Goal: Book appointment/travel/reservation

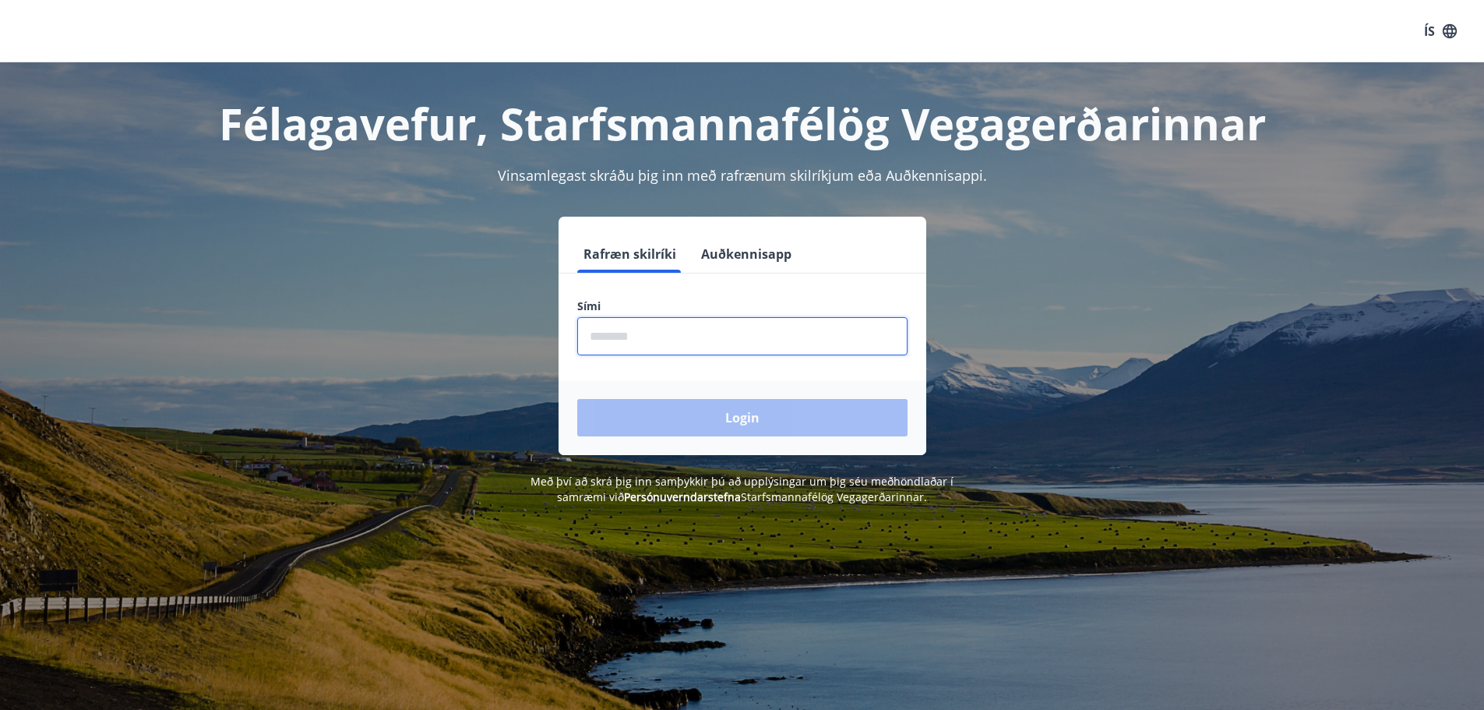
click at [617, 339] on input "phone" at bounding box center [742, 336] width 330 height 38
type input "********"
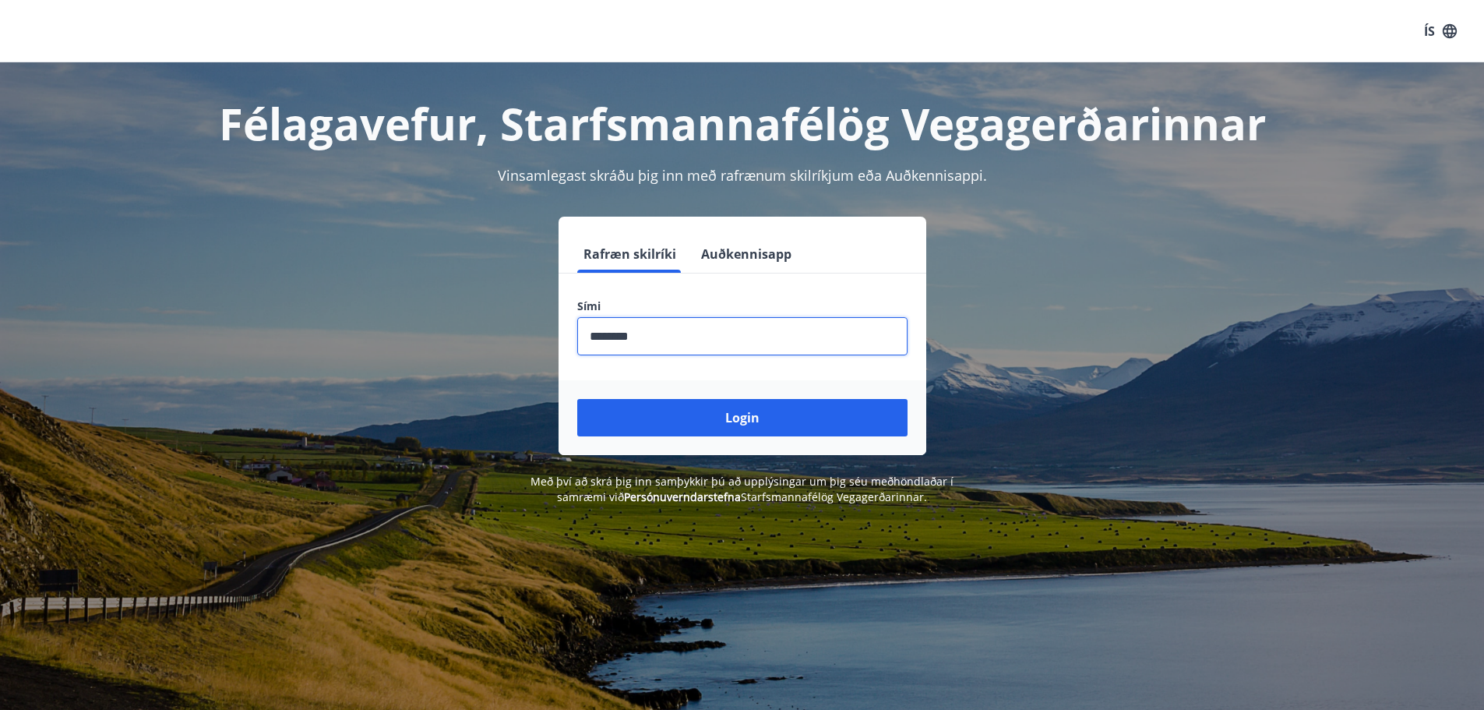
click at [577, 399] on button "Login" at bounding box center [742, 417] width 330 height 37
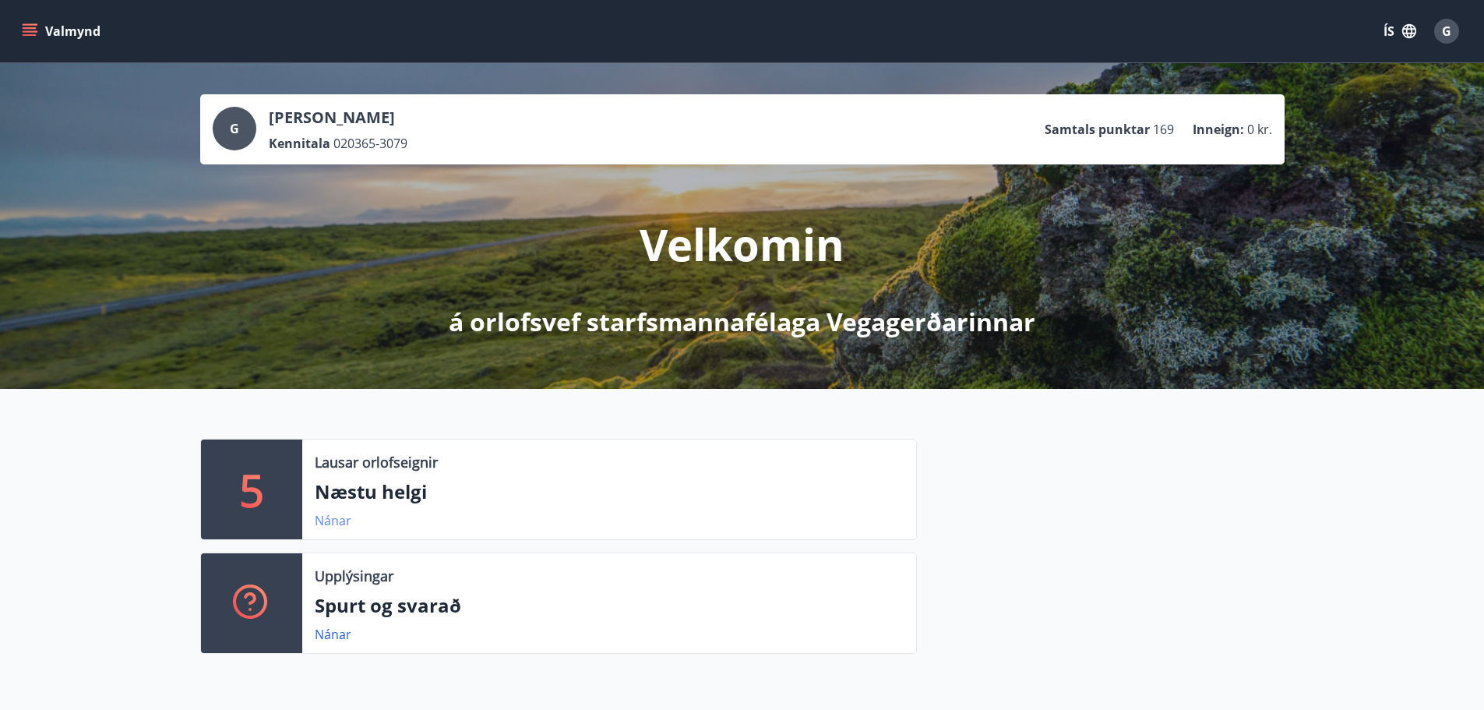
click at [332, 515] on link "Nánar" at bounding box center [333, 520] width 37 height 17
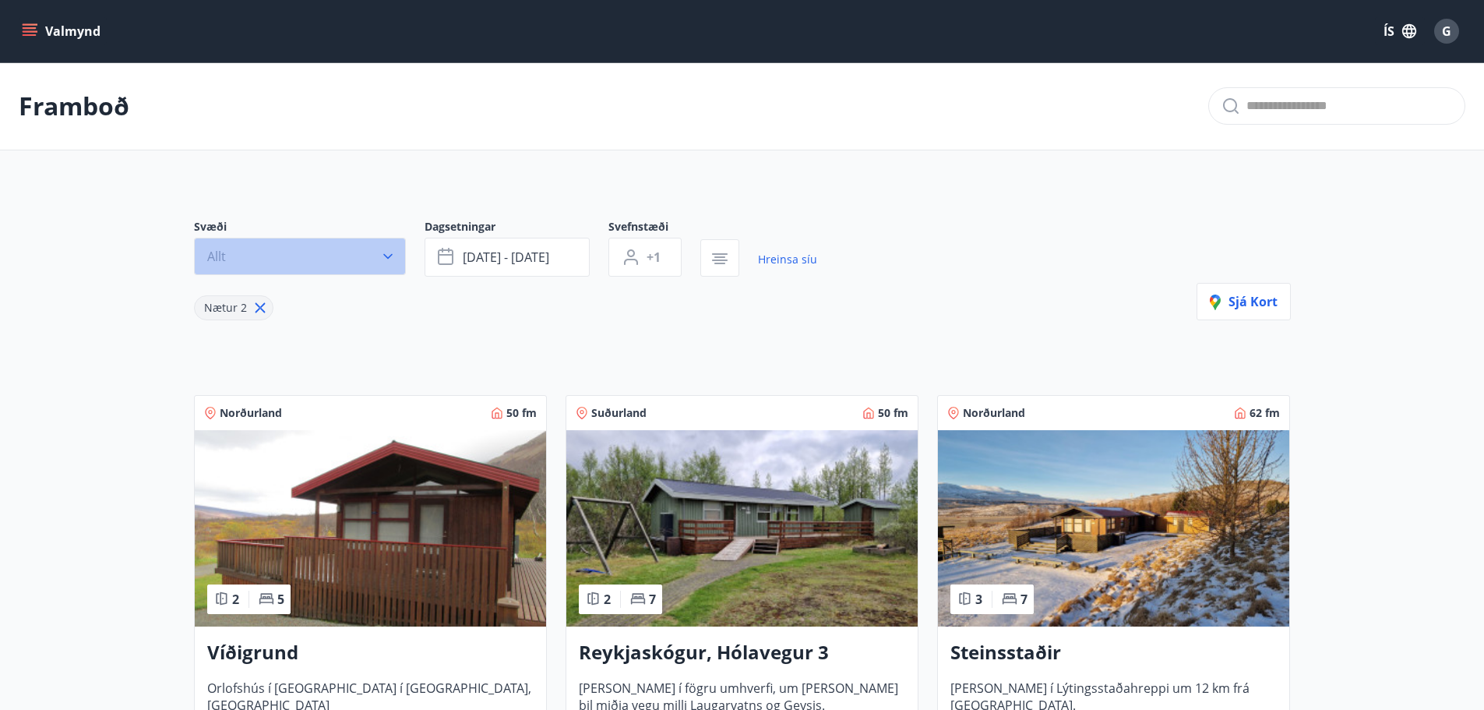
click at [389, 255] on icon "button" at bounding box center [387, 256] width 9 height 5
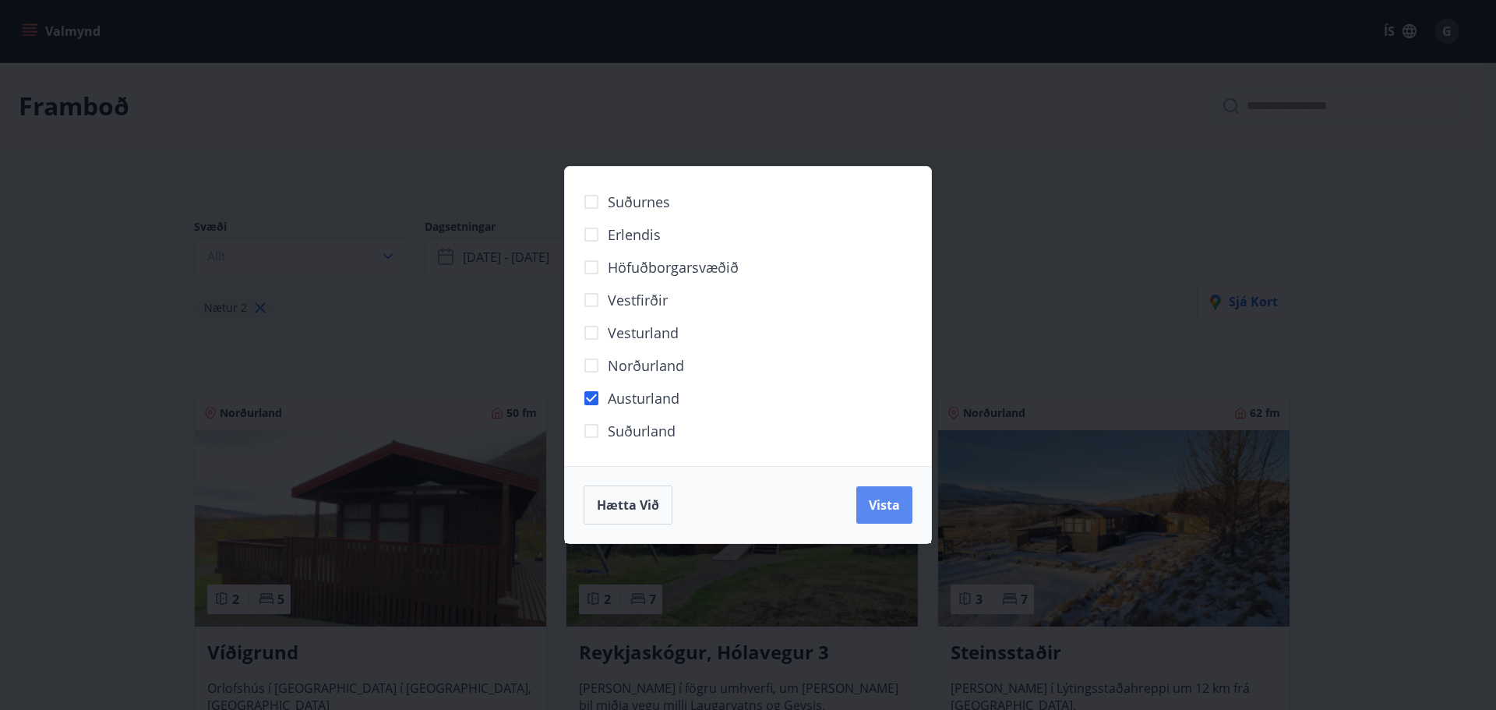
click at [880, 509] on span "Vista" at bounding box center [884, 504] width 31 height 17
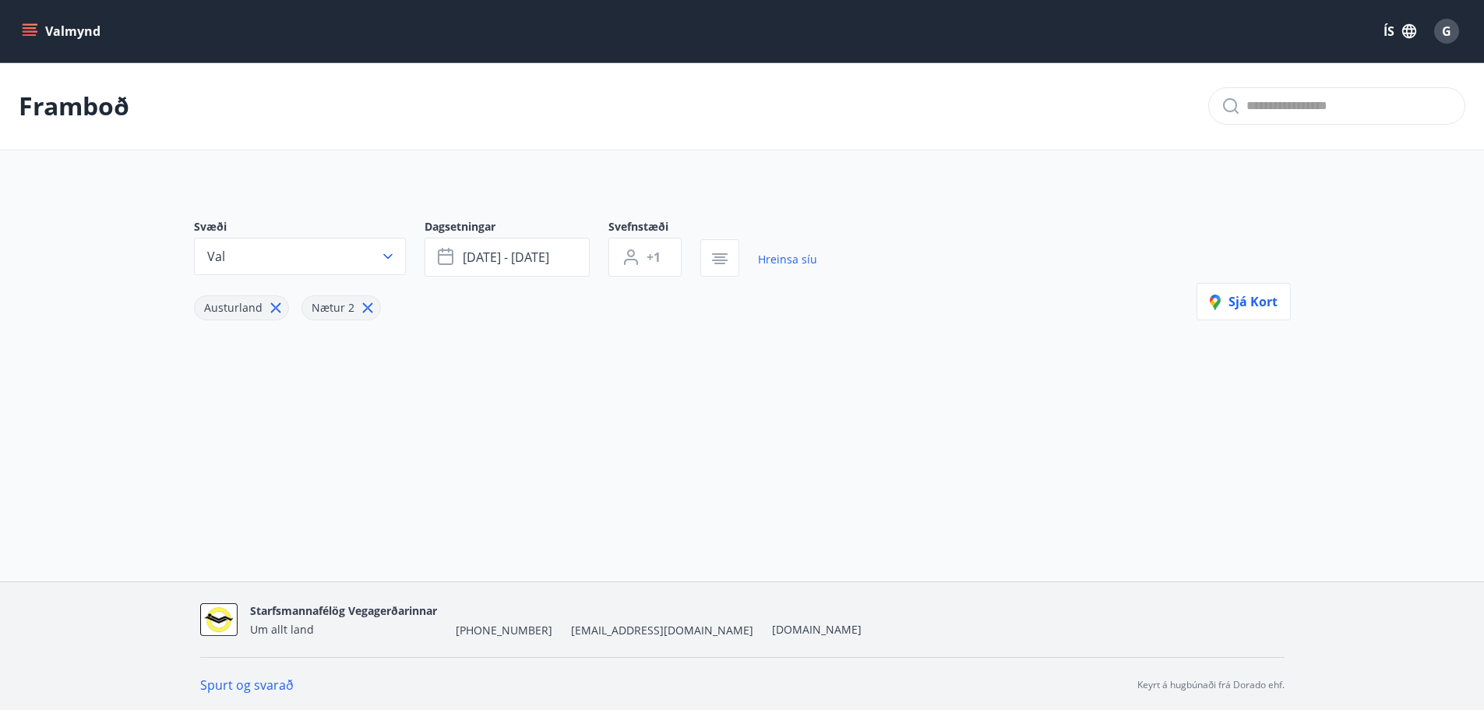
click at [362, 305] on icon at bounding box center [367, 308] width 10 height 10
click at [470, 257] on span "[DATE] - [DATE]" at bounding box center [506, 256] width 86 height 17
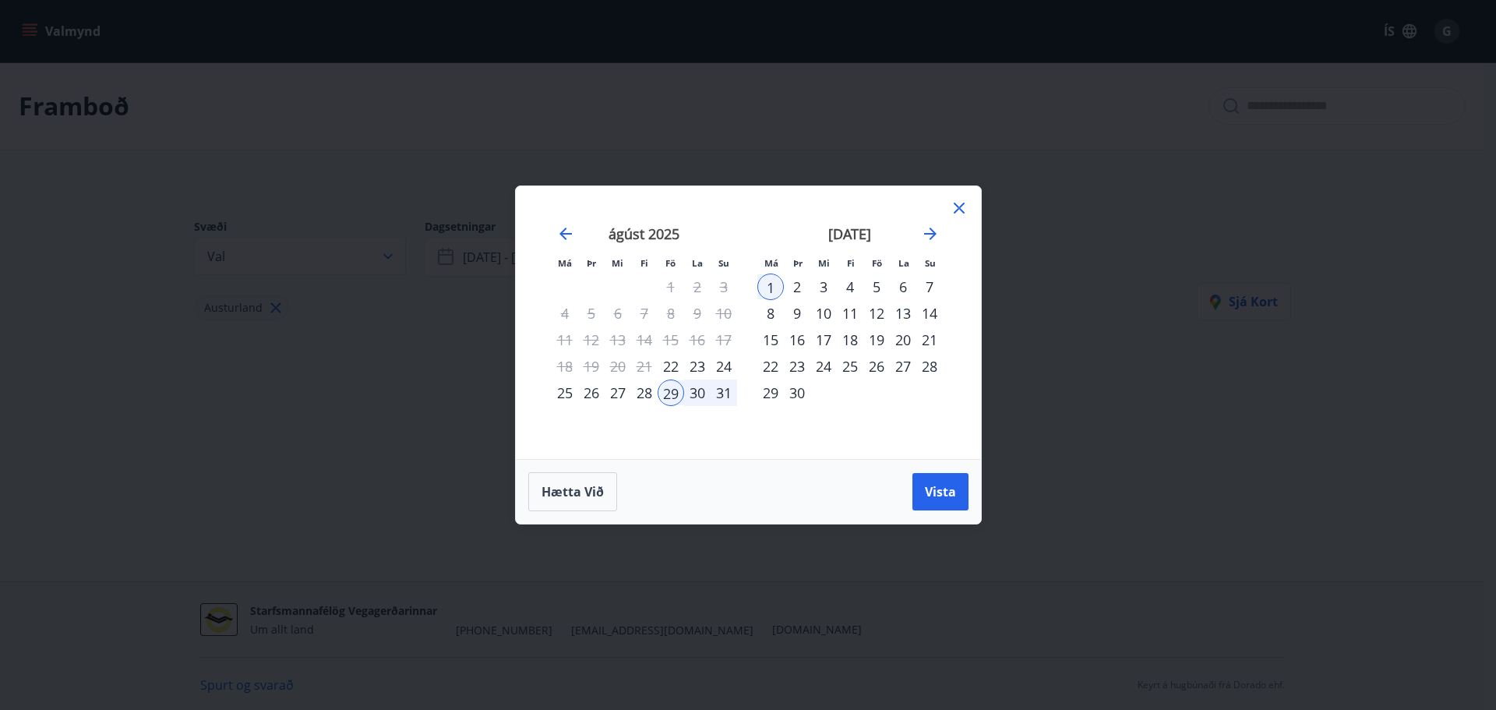
click at [672, 365] on div "22" at bounding box center [670, 366] width 26 height 26
click at [933, 495] on span "Vista" at bounding box center [940, 491] width 31 height 17
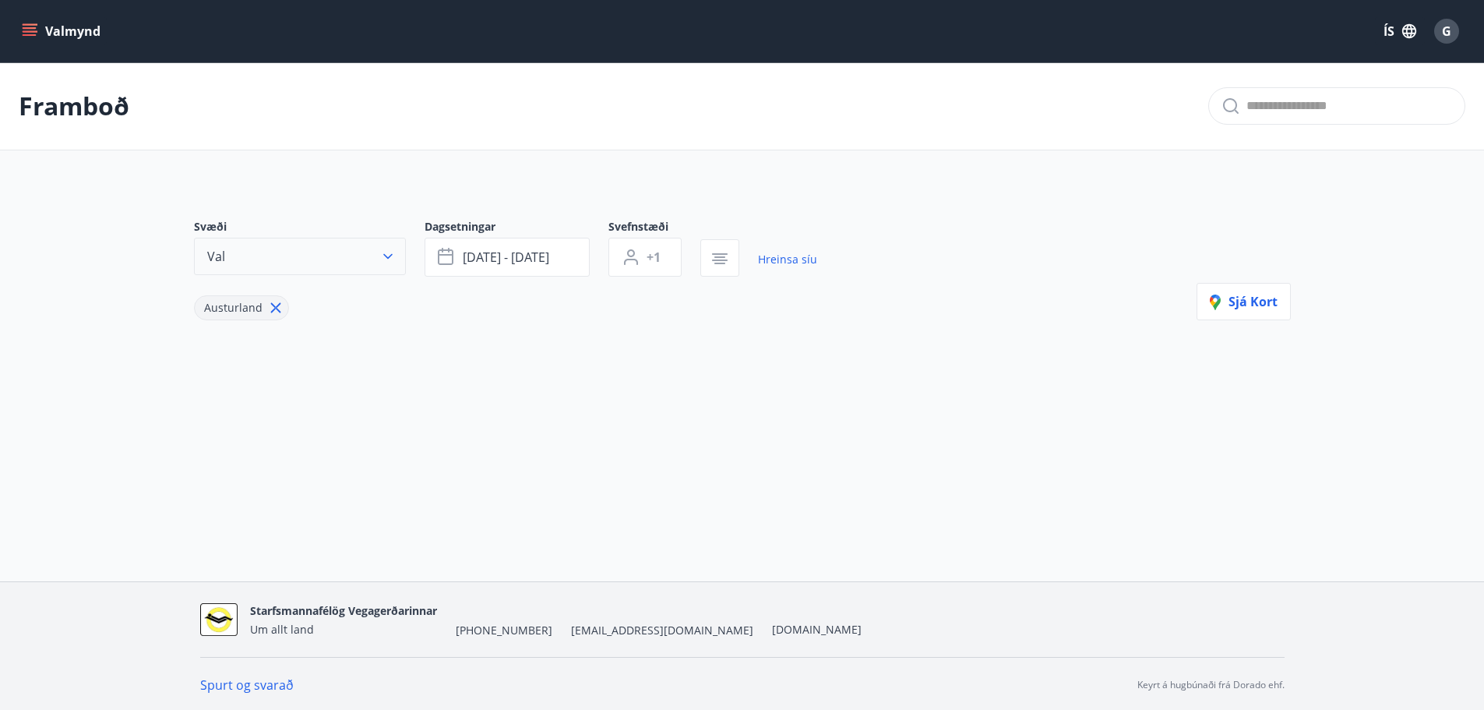
click at [385, 256] on icon "button" at bounding box center [387, 256] width 9 height 5
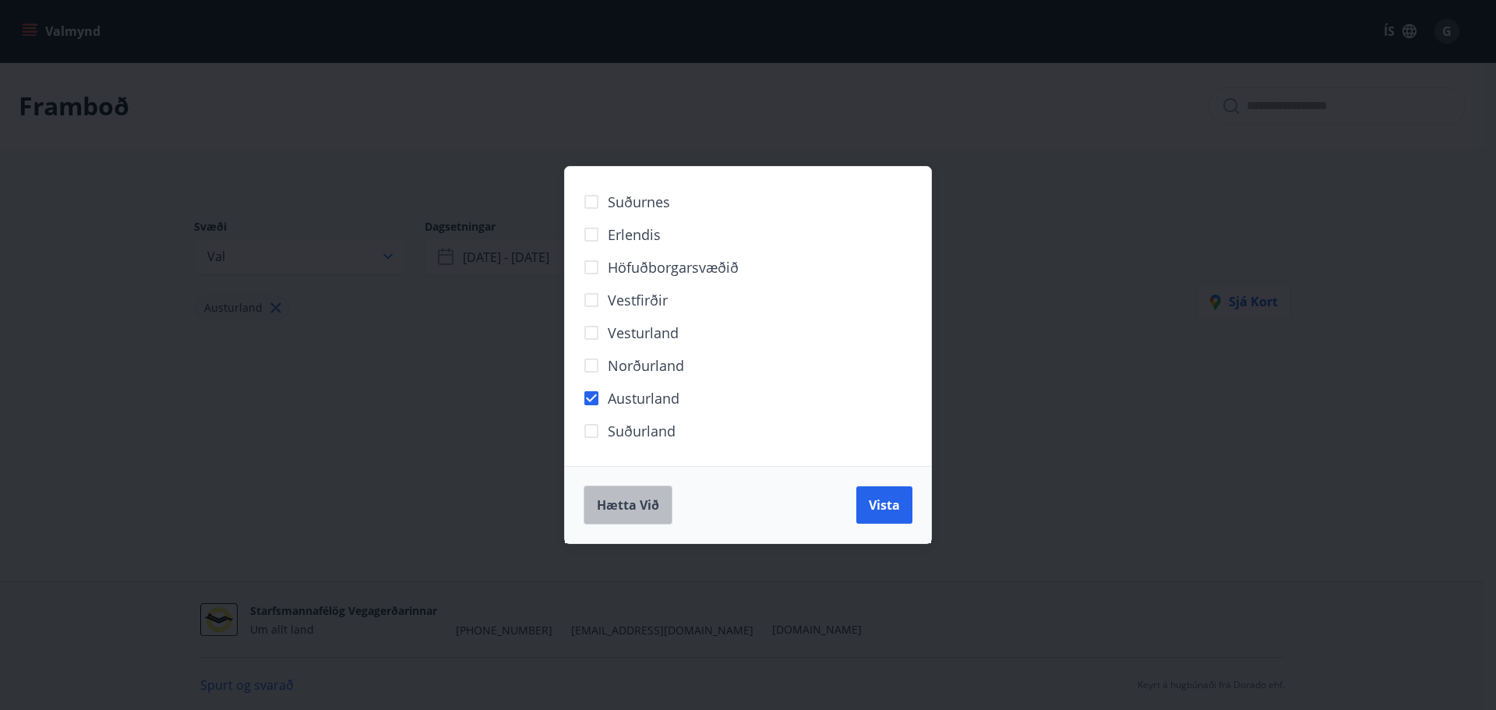
click at [638, 509] on span "Hætta við" at bounding box center [628, 504] width 62 height 17
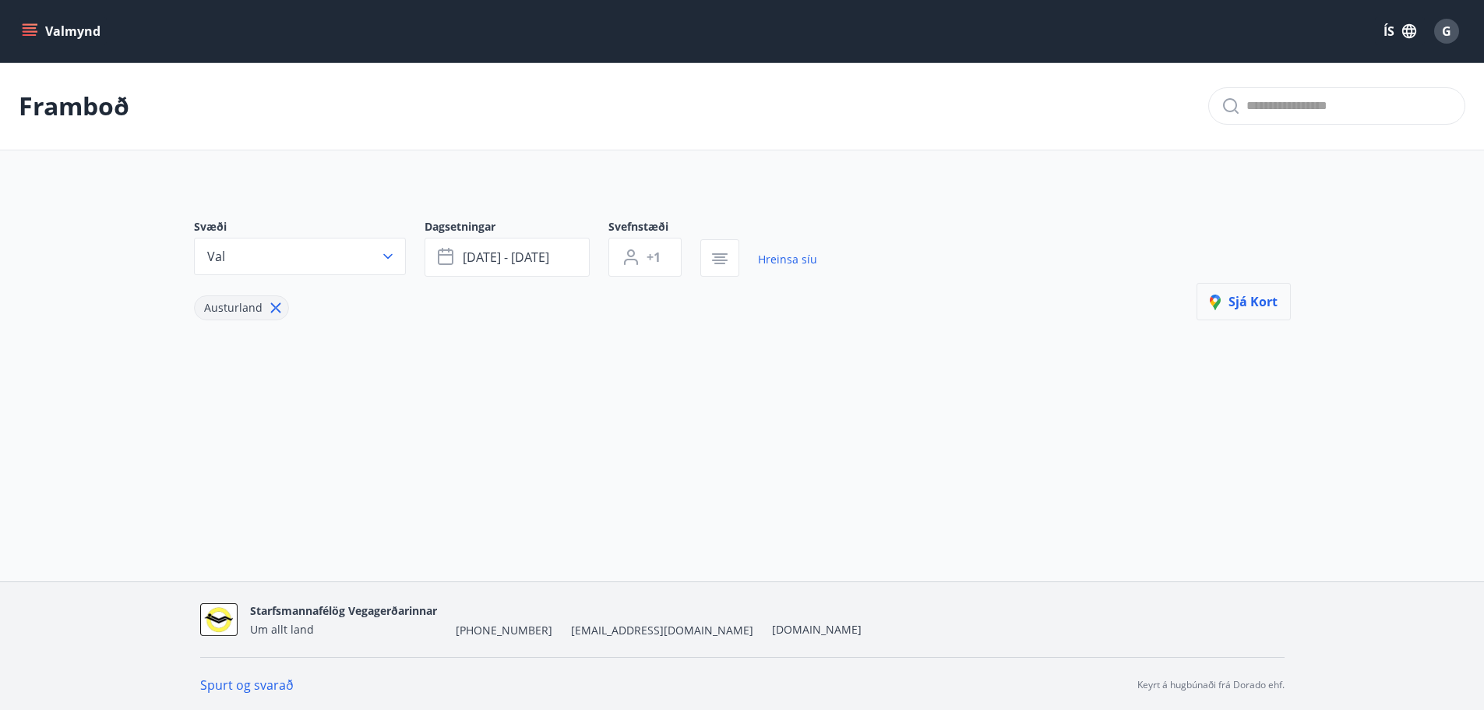
click at [1242, 301] on span "Sjá kort" at bounding box center [1244, 301] width 68 height 17
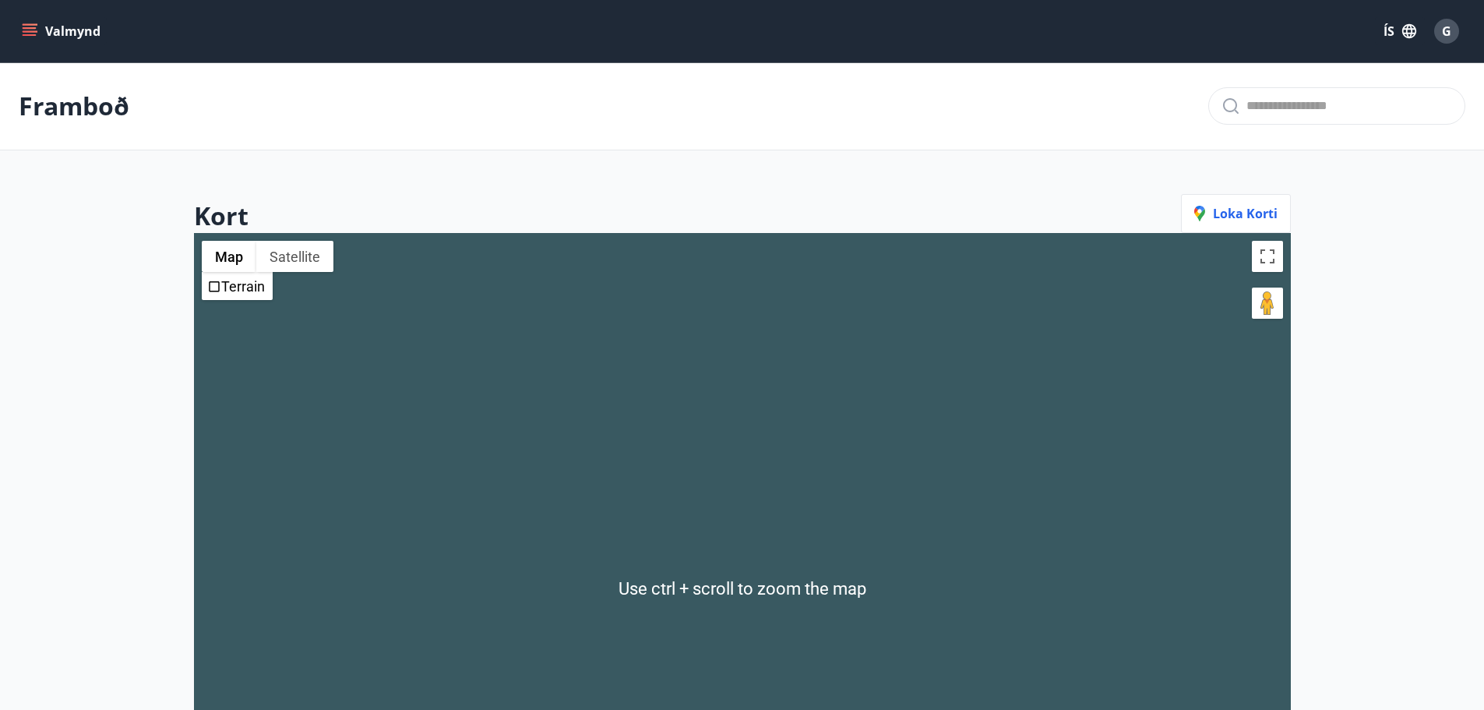
click at [72, 30] on button "Valmynd" at bounding box center [63, 31] width 88 height 28
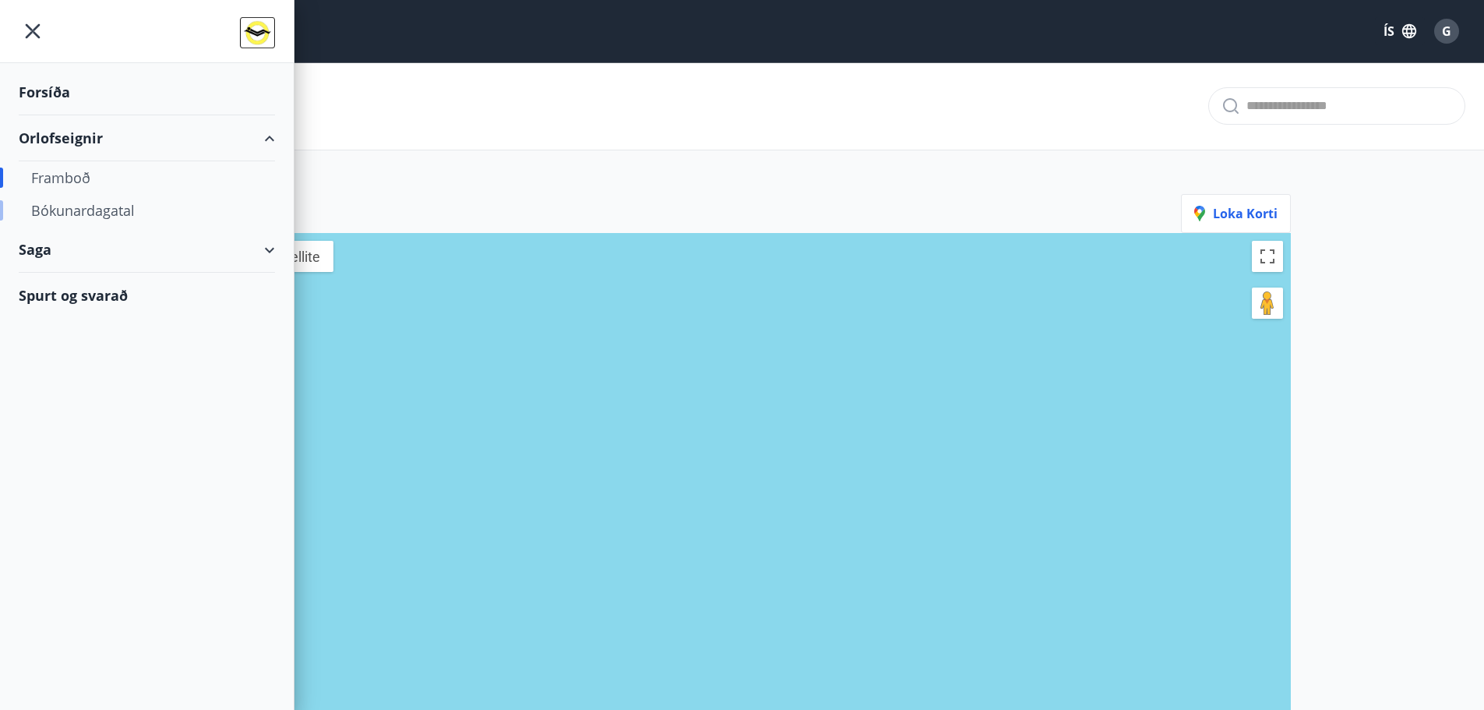
click at [66, 206] on div "Bókunardagatal" at bounding box center [146, 210] width 231 height 33
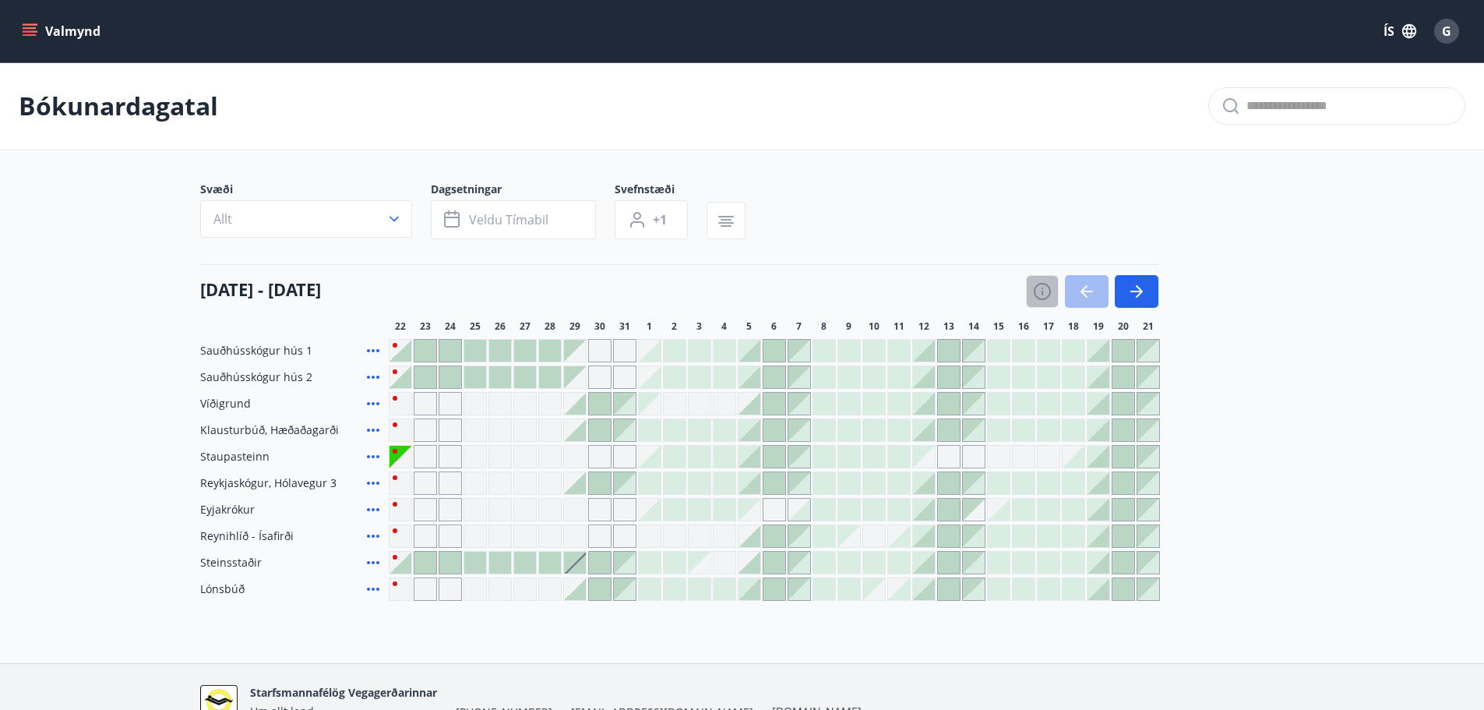
click at [1044, 291] on icon "button" at bounding box center [1042, 291] width 19 height 19
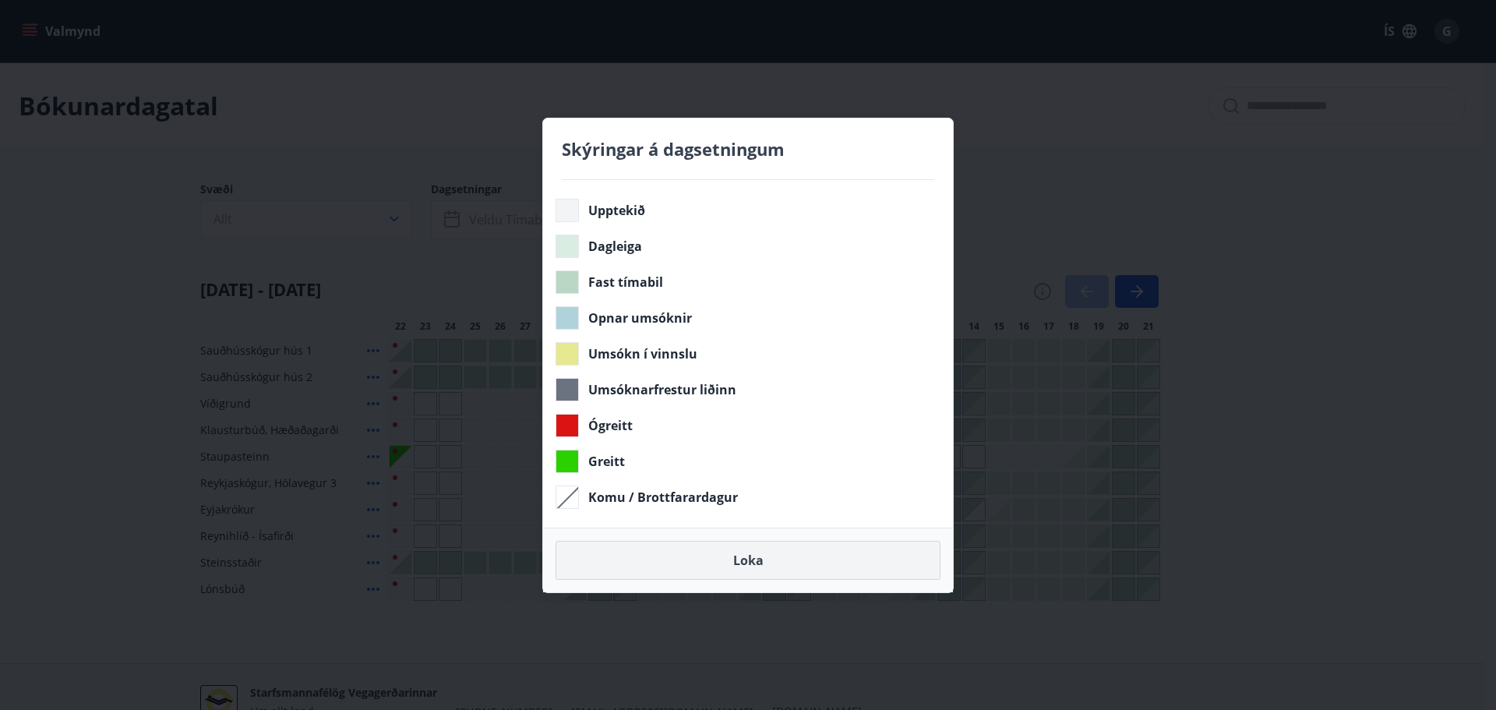
click at [766, 564] on button "Loka" at bounding box center [747, 560] width 385 height 39
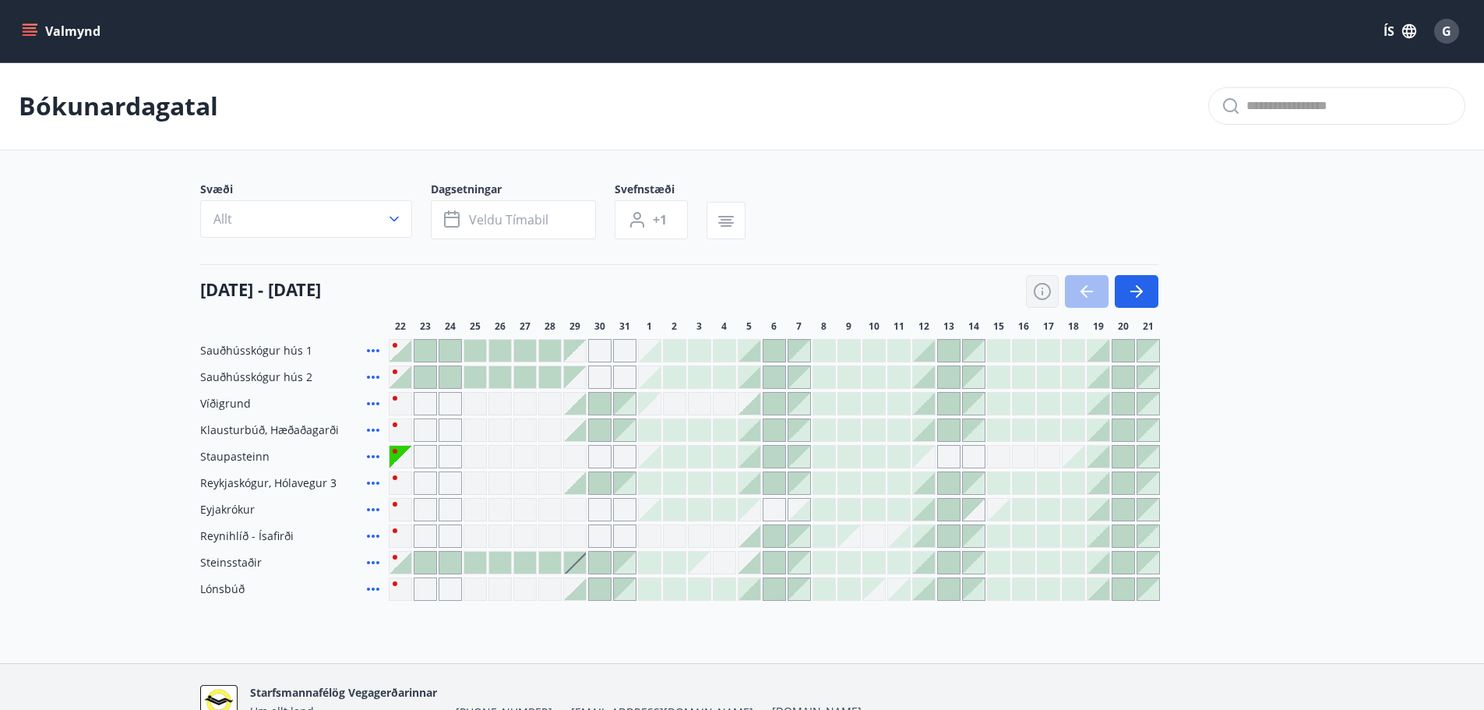
click at [1041, 287] on icon "button" at bounding box center [1042, 291] width 19 height 19
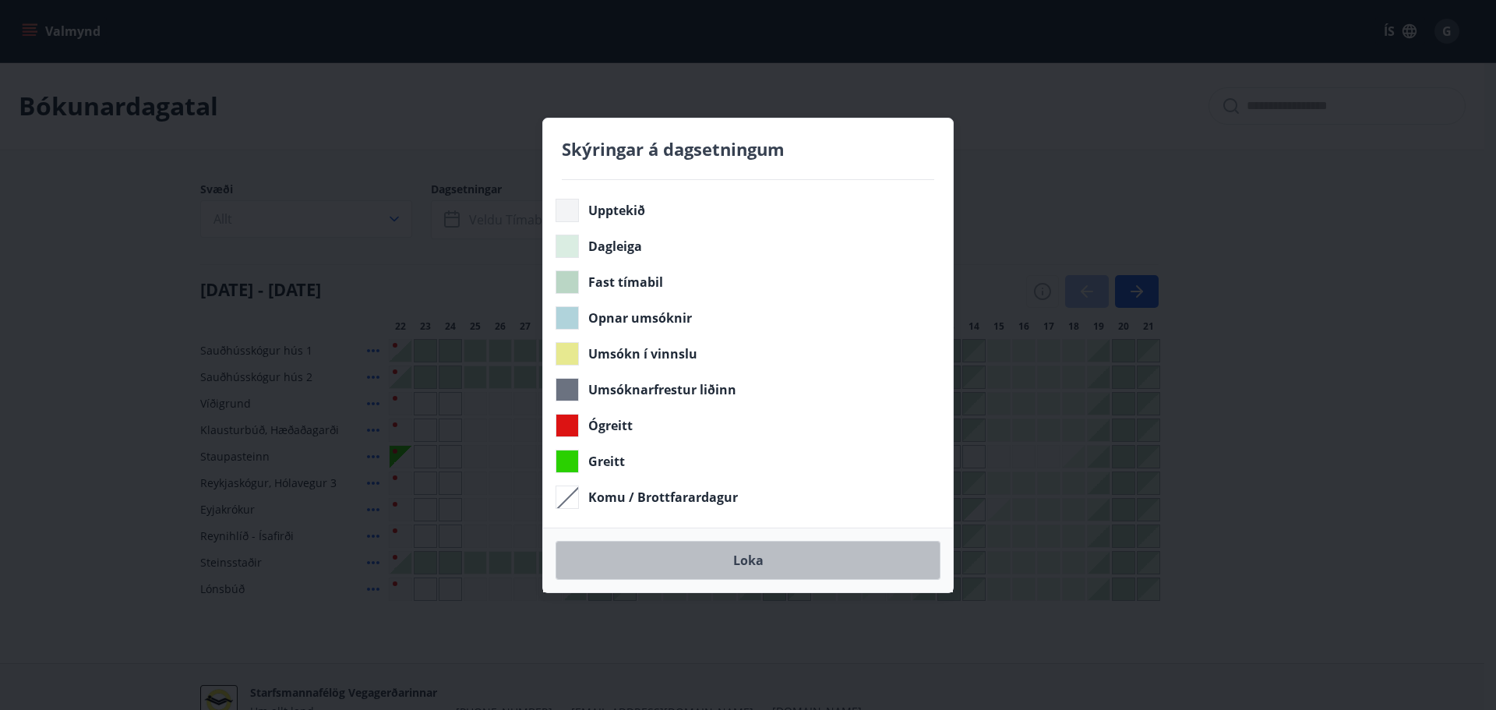
click at [755, 565] on button "Loka" at bounding box center [747, 560] width 385 height 39
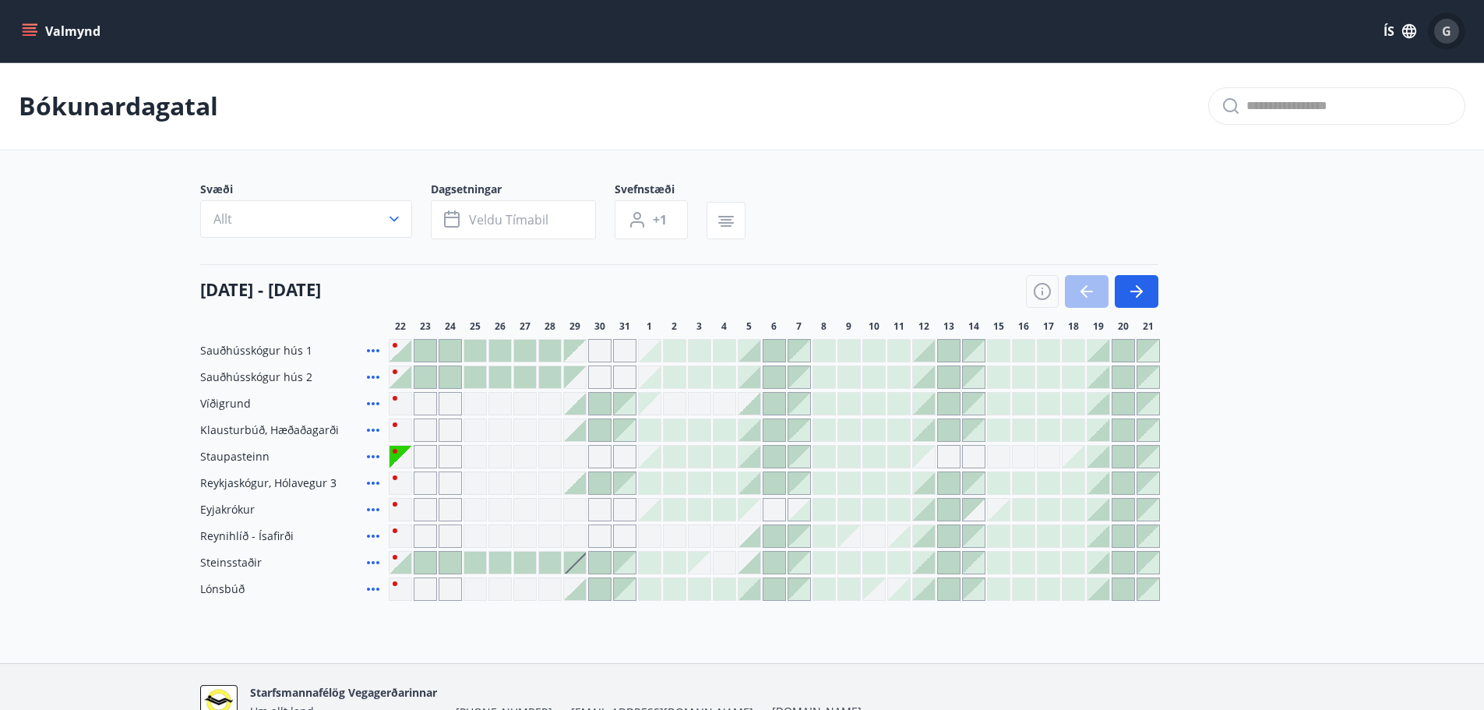
click at [1443, 30] on span "G" at bounding box center [1446, 31] width 9 height 17
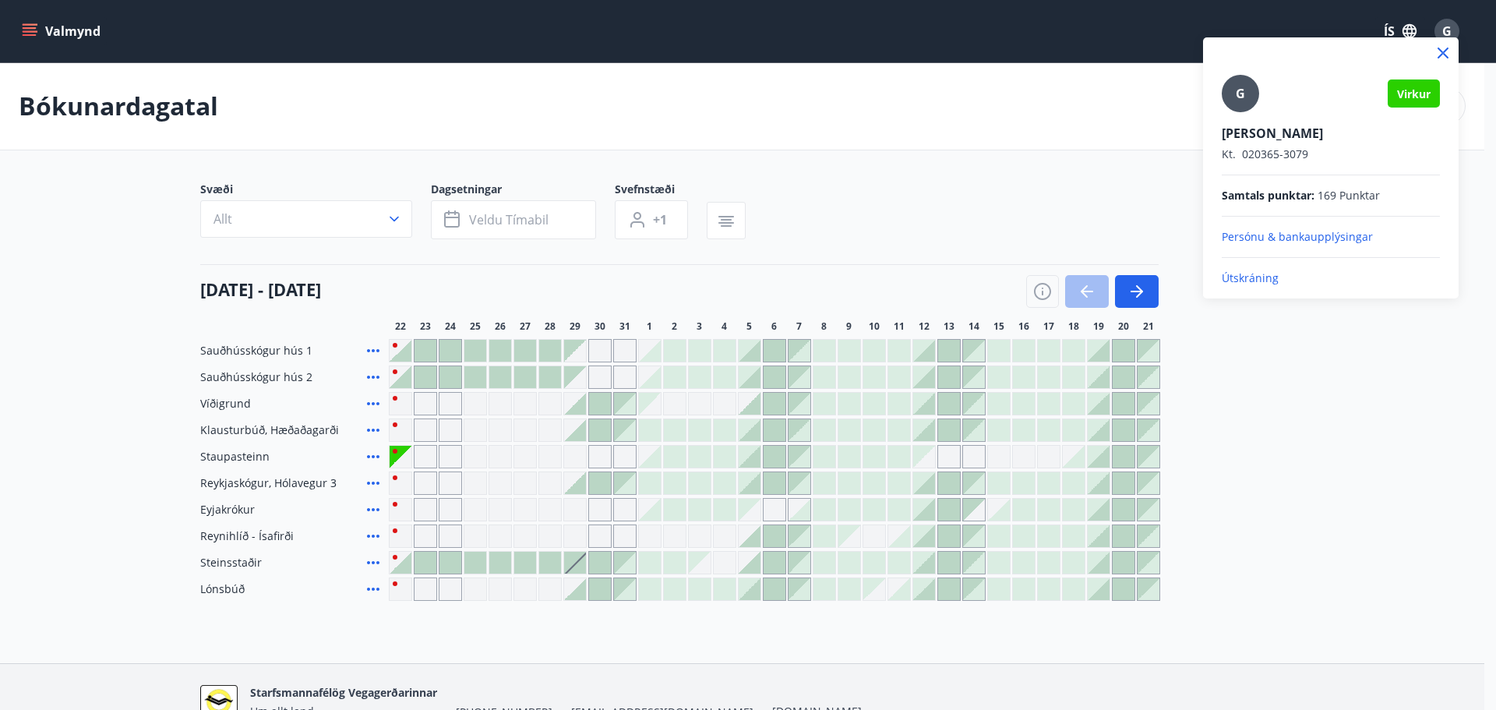
click at [1247, 275] on p "Útskráning" at bounding box center [1330, 278] width 218 height 16
